Goal: Task Accomplishment & Management: Use online tool/utility

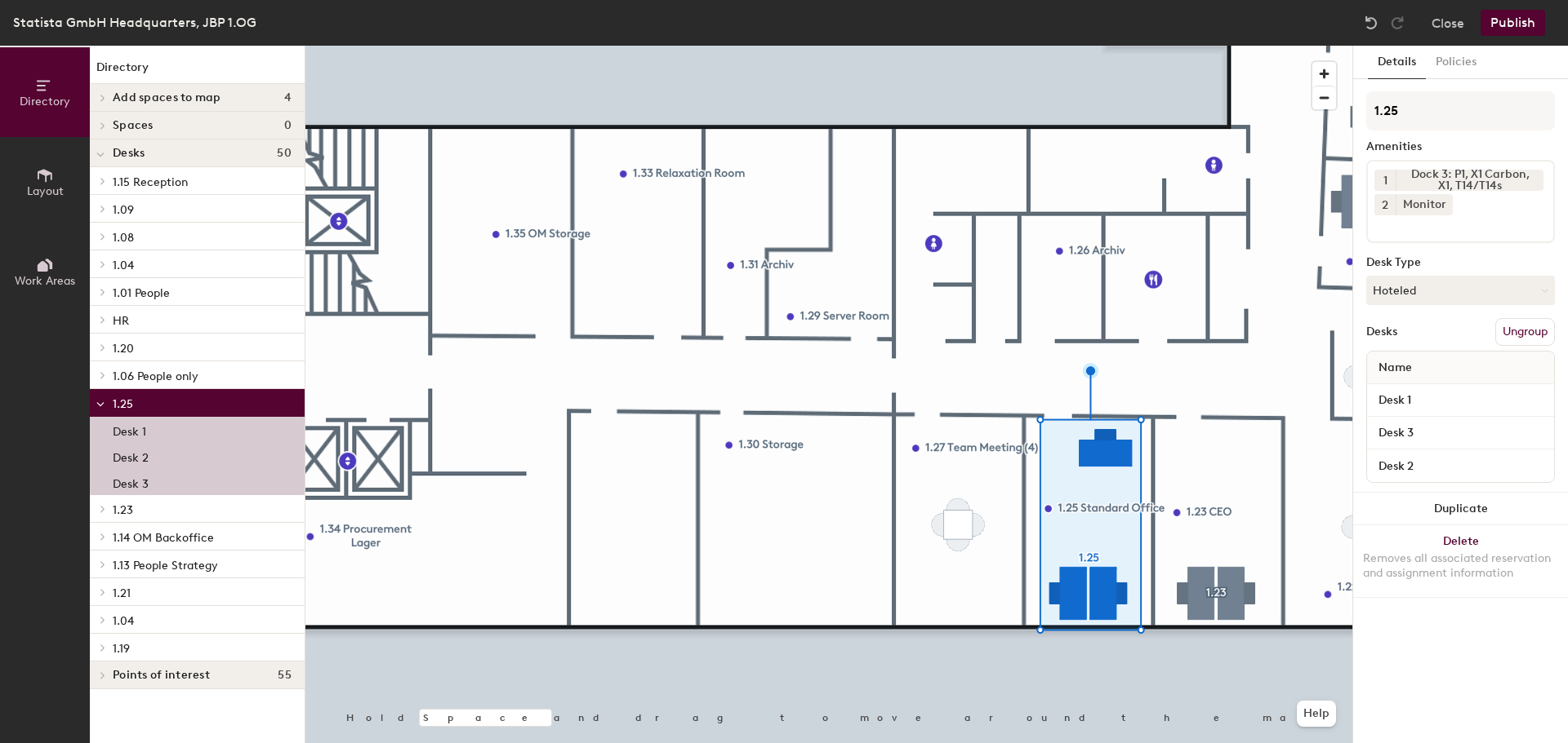
click at [142, 425] on p "Desk 1" at bounding box center [129, 429] width 33 height 19
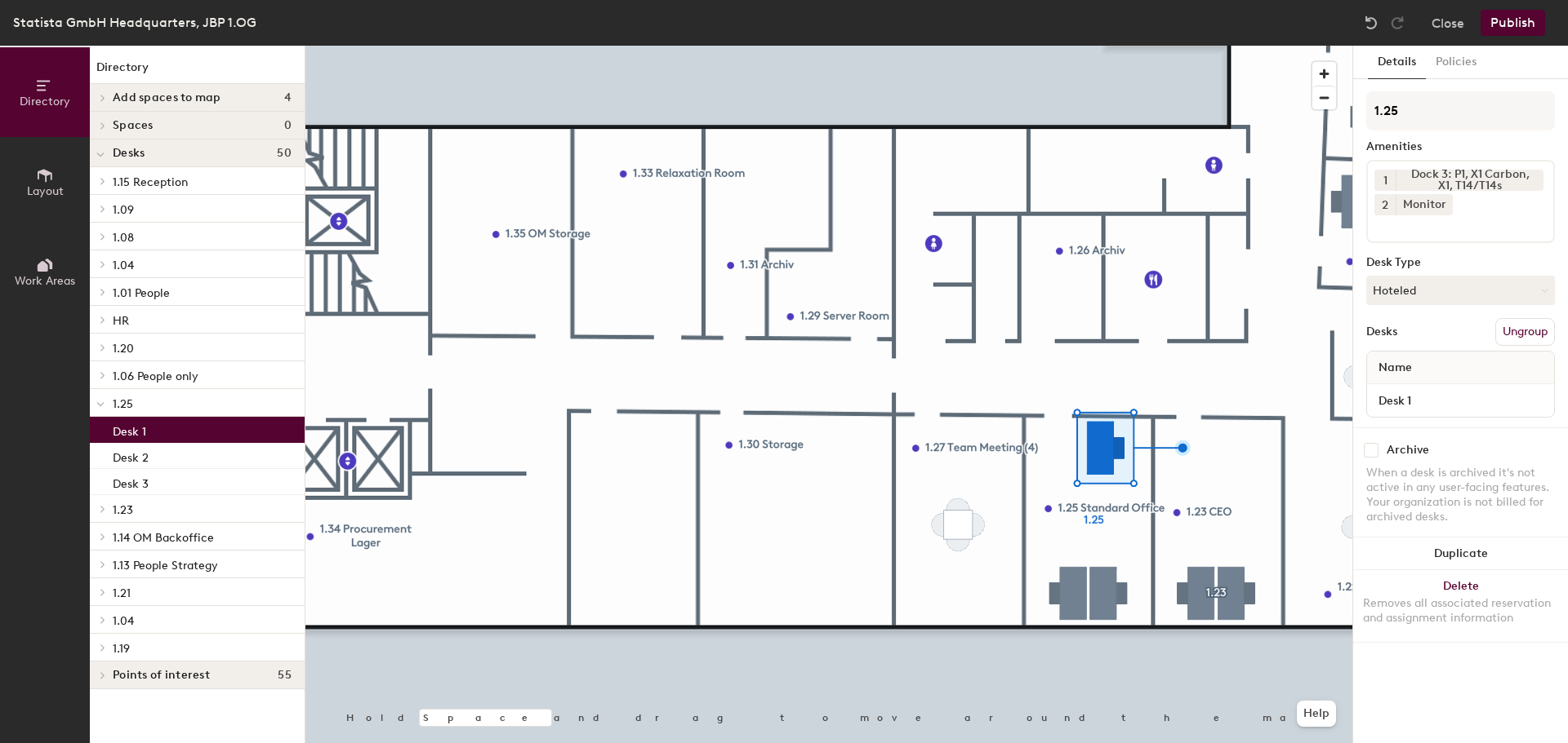
click at [1511, 19] on button "Publish" at bounding box center [1513, 22] width 65 height 26
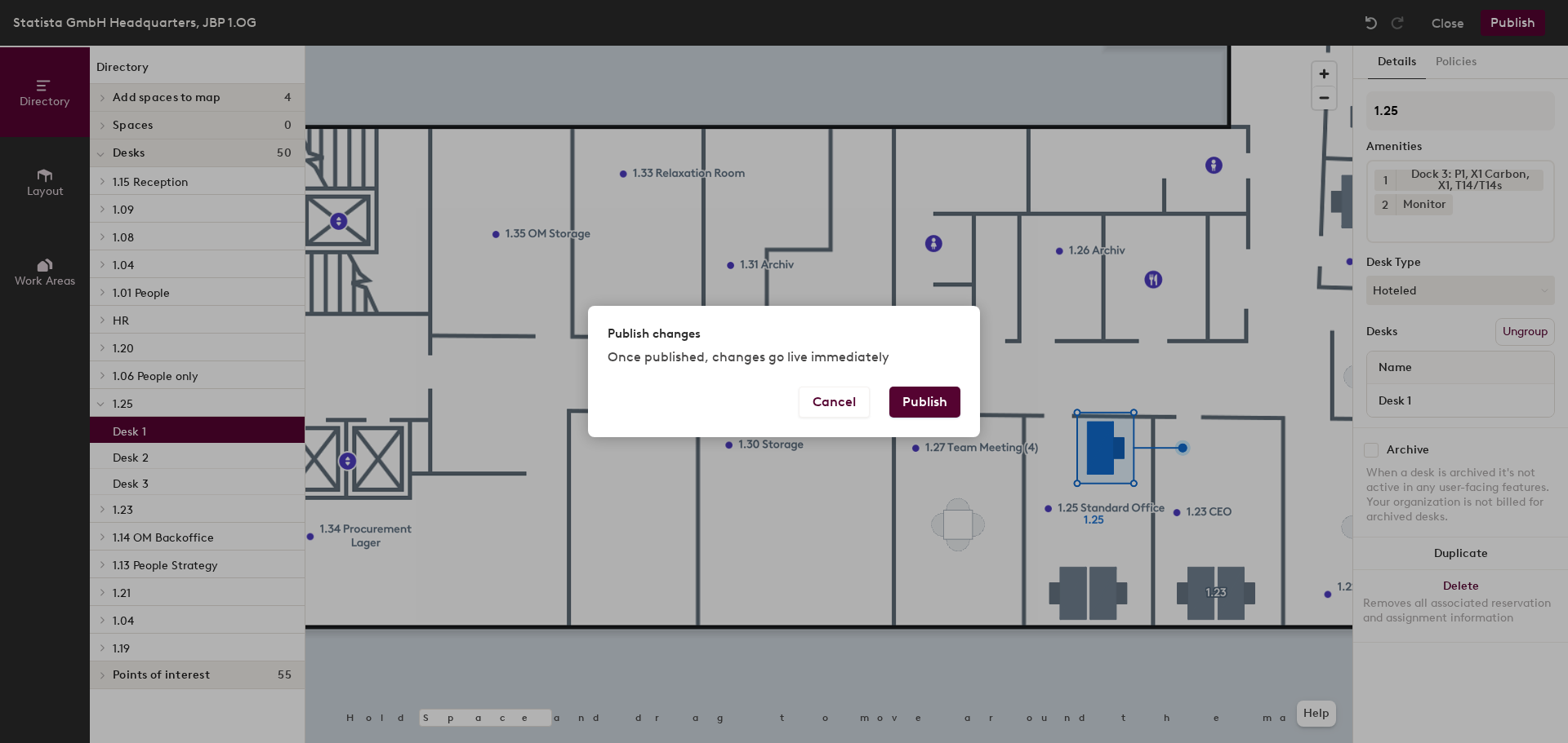
click at [933, 390] on button "Publish" at bounding box center [924, 402] width 71 height 31
